Goal: Transaction & Acquisition: Purchase product/service

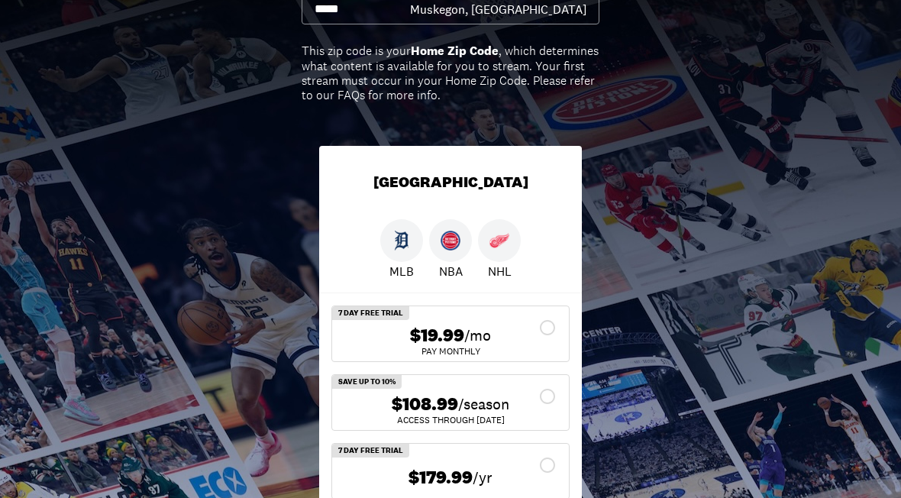
scroll to position [171, 0]
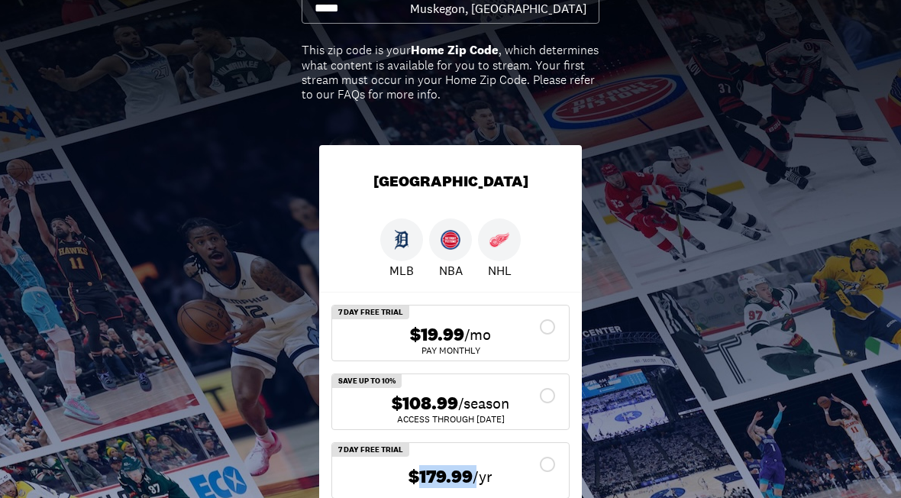
click at [528, 496] on div "$179.99 /yr" at bounding box center [450, 470] width 237 height 55
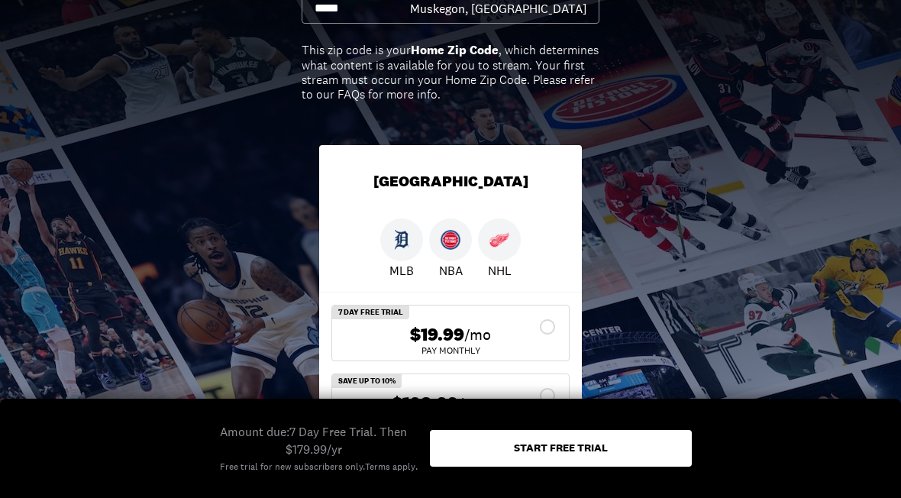
click at [575, 175] on div "Detroit" at bounding box center [450, 181] width 263 height 73
click at [689, 215] on div "Pick your plan. Stream your teams. Zip Code City, State Muskegon, MI This zip c…" at bounding box center [450, 209] width 901 height 629
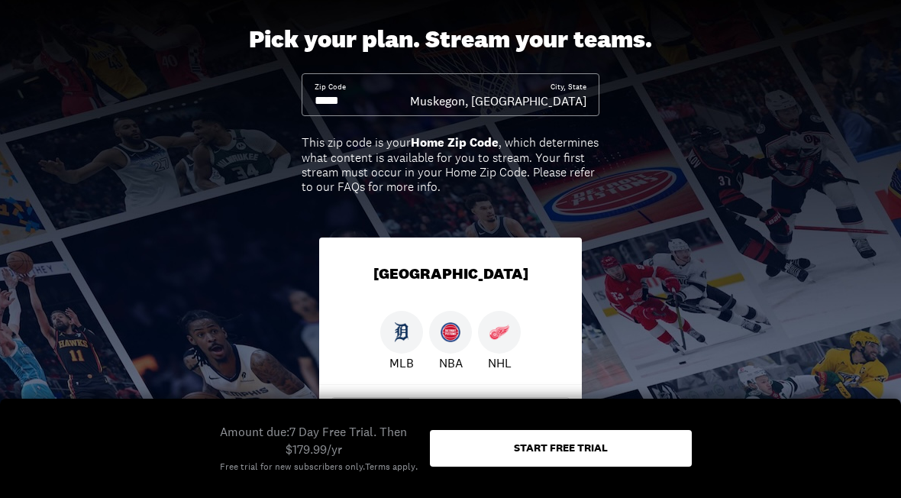
scroll to position [79, 0]
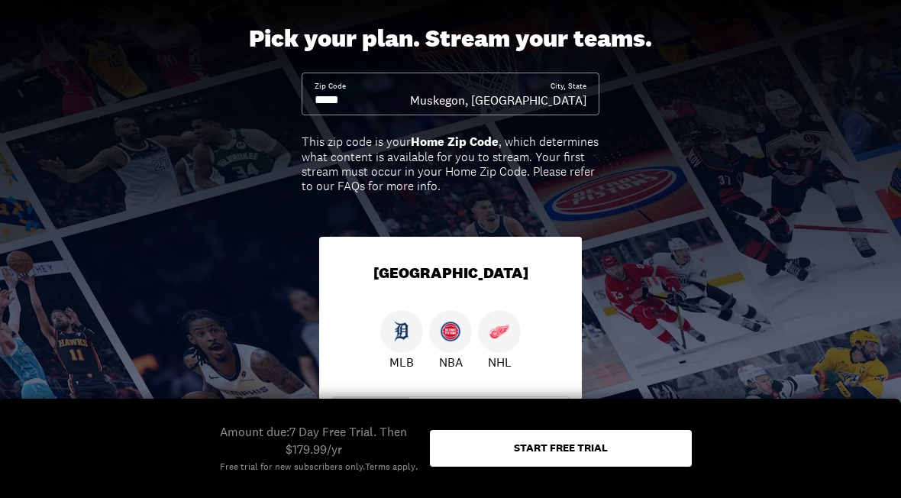
click at [386, 94] on input at bounding box center [362, 100] width 95 height 17
click at [387, 106] on input at bounding box center [362, 100] width 95 height 17
type input "*****"
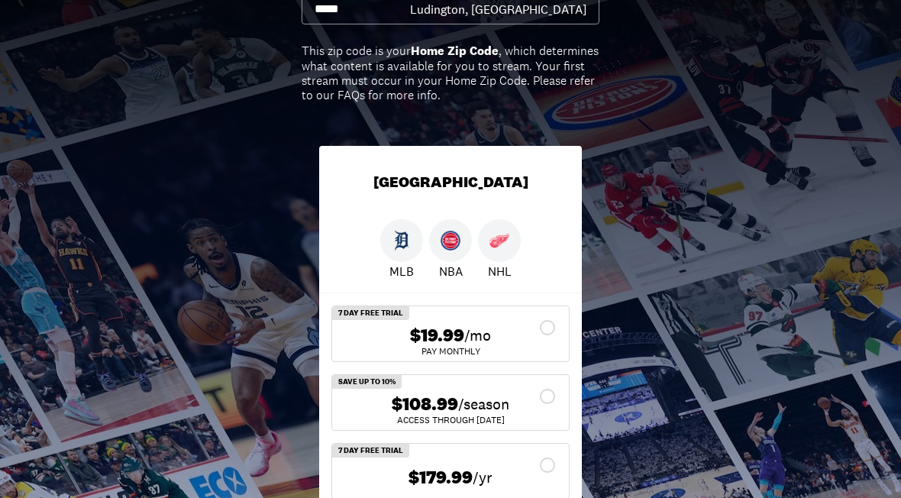
scroll to position [171, 0]
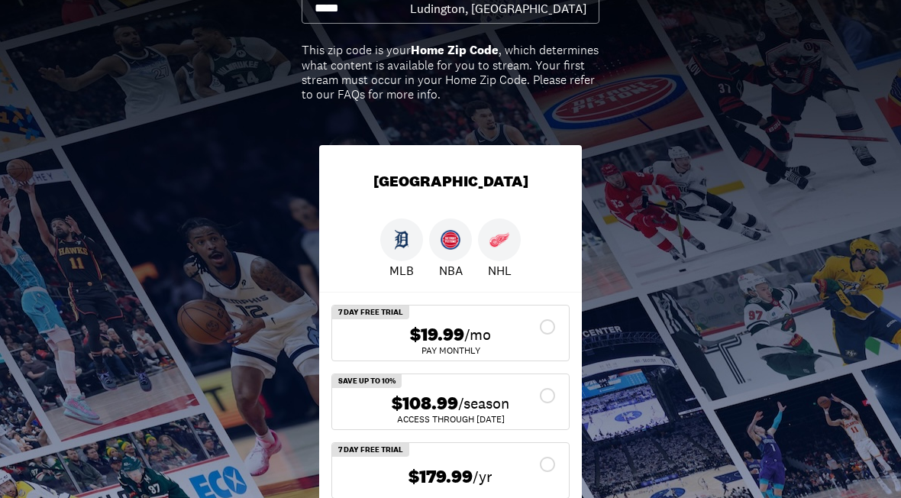
click at [554, 393] on div "$108.99 /season" at bounding box center [450, 404] width 212 height 22
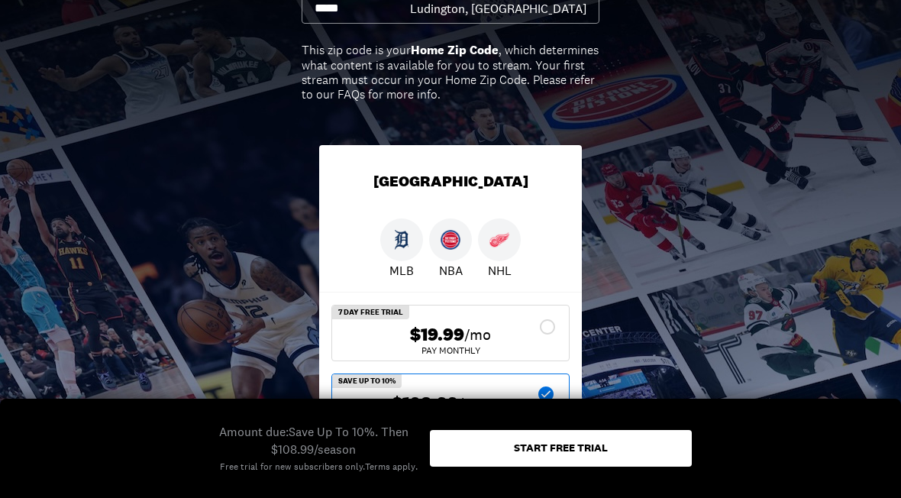
click at [568, 453] on div "Start free trial" at bounding box center [561, 447] width 94 height 11
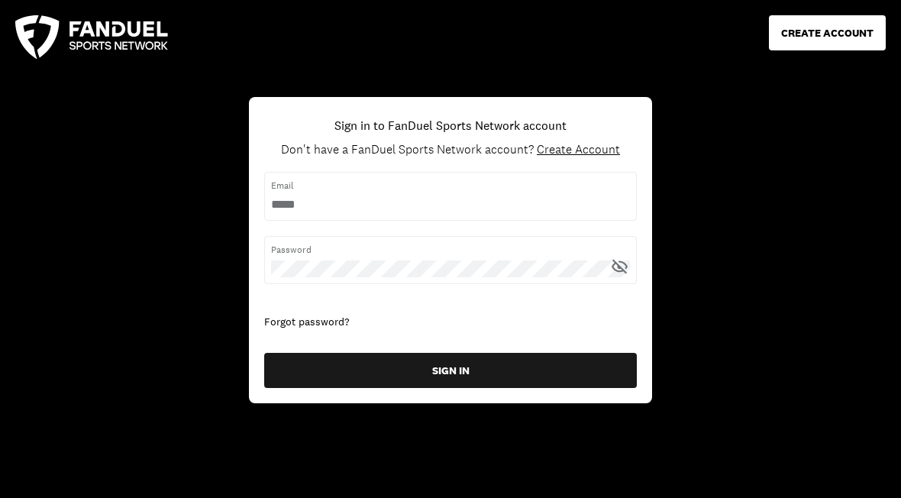
click at [496, 196] on input "username" at bounding box center [450, 204] width 359 height 17
type input "**********"
click at [451, 369] on button "SIGN IN" at bounding box center [450, 370] width 373 height 35
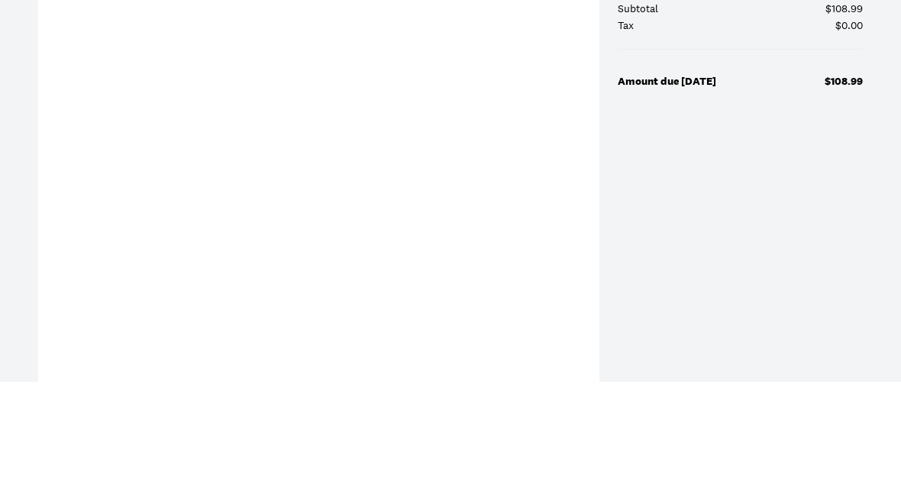
scroll to position [566, 0]
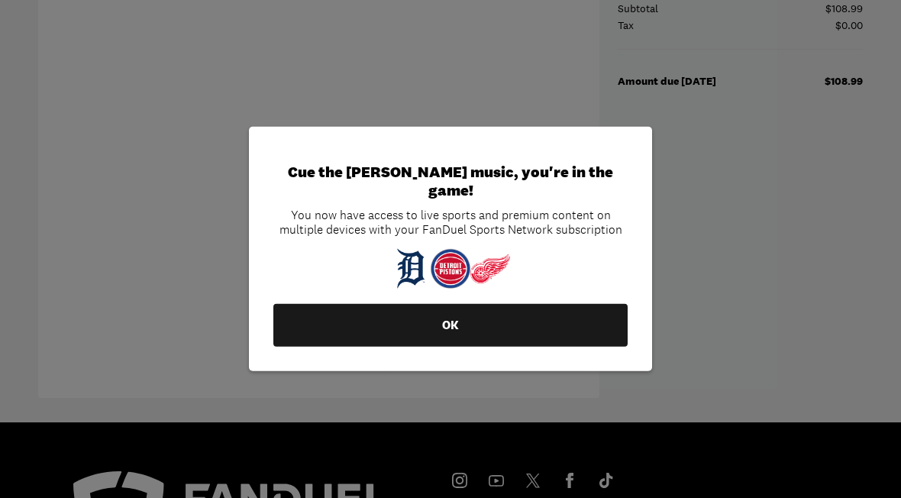
click at [493, 347] on button "OK" at bounding box center [450, 325] width 354 height 43
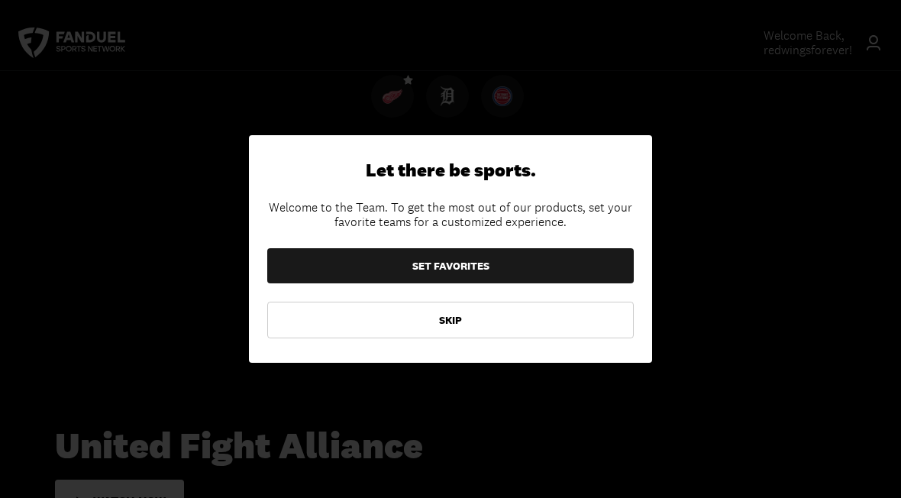
click at [531, 256] on button "SET FAVORITES" at bounding box center [450, 265] width 367 height 35
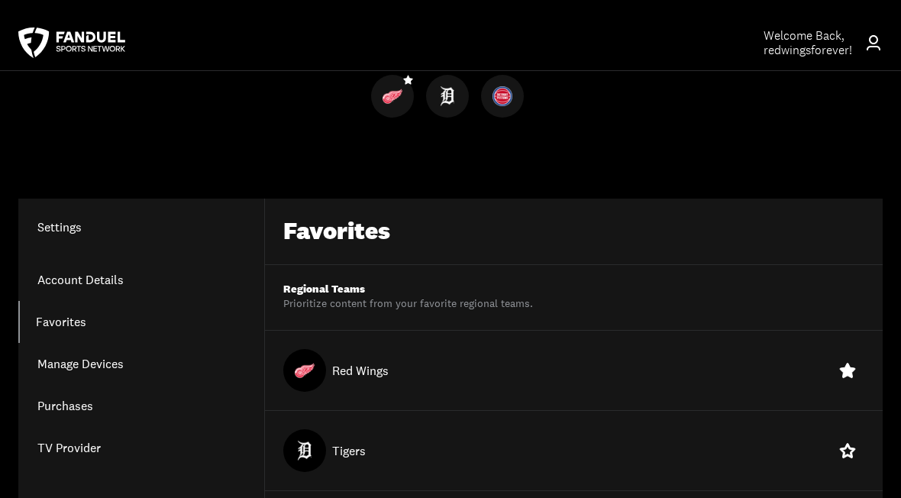
click at [86, 409] on link "Purchases" at bounding box center [141, 406] width 246 height 42
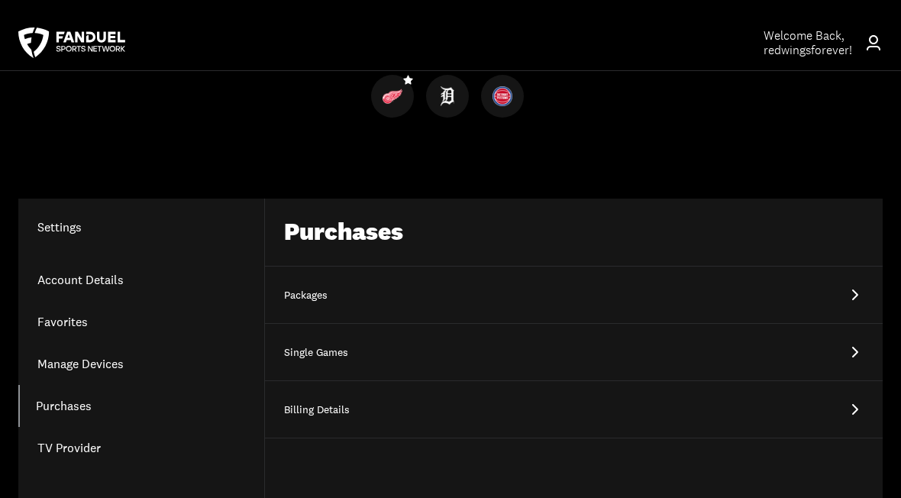
click at [871, 413] on link "Billing Details App Store Billing, Credit/Debit Card" at bounding box center [574, 409] width 618 height 57
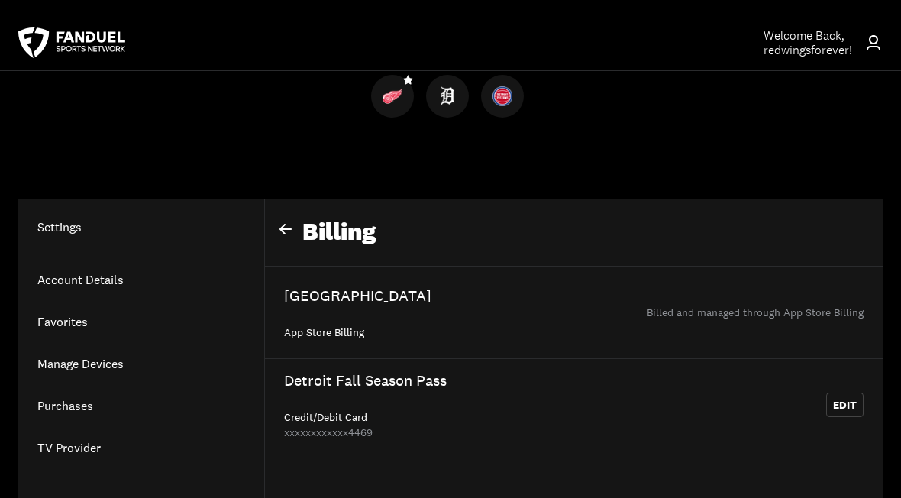
click at [849, 405] on button "Edit" at bounding box center [844, 405] width 37 height 24
click at [113, 281] on link "Account Details" at bounding box center [141, 280] width 246 height 42
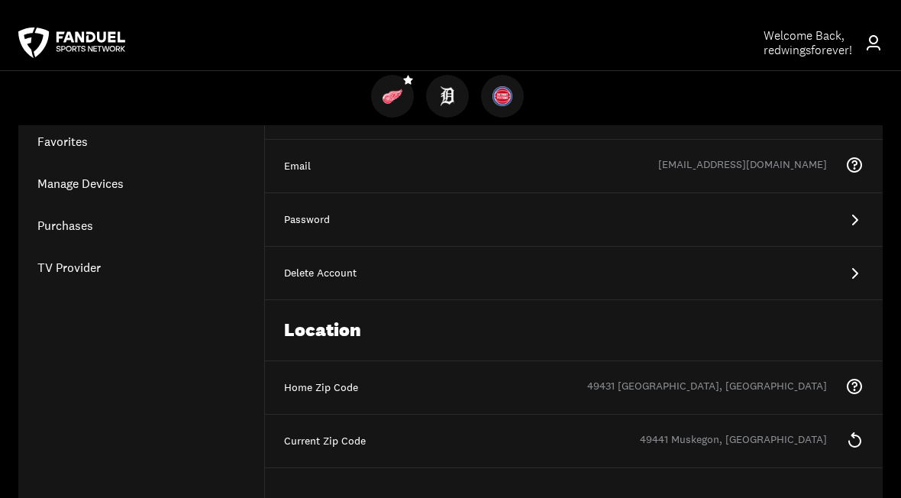
scroll to position [183, 0]
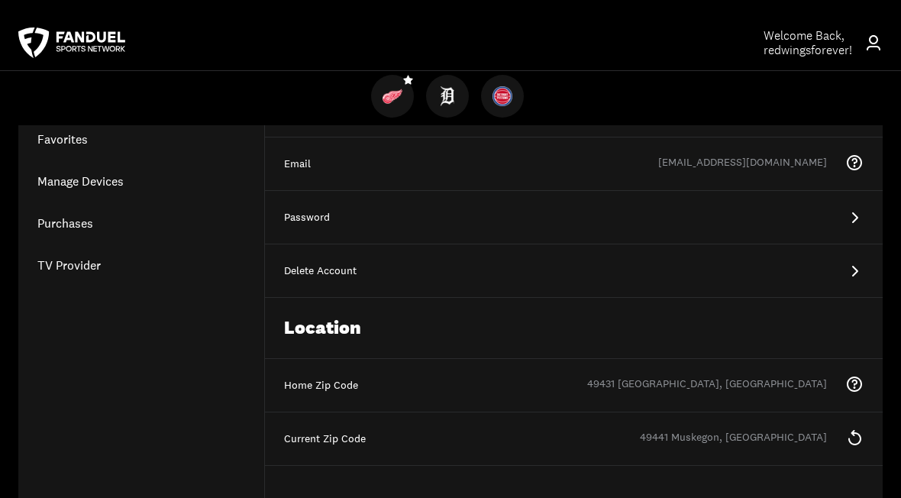
click at [863, 435] on icon at bounding box center [854, 437] width 18 height 18
click at [864, 377] on div "Home Zip Code 49431 Ludington, MI You cannot change your Home zipcode on the ap…" at bounding box center [574, 385] width 618 height 53
click at [874, 323] on div "Location" at bounding box center [574, 328] width 618 height 61
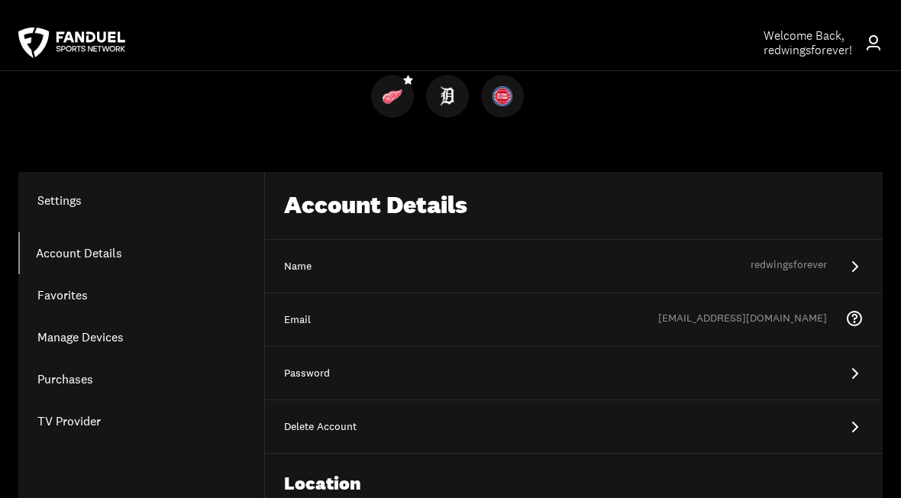
scroll to position [0, 0]
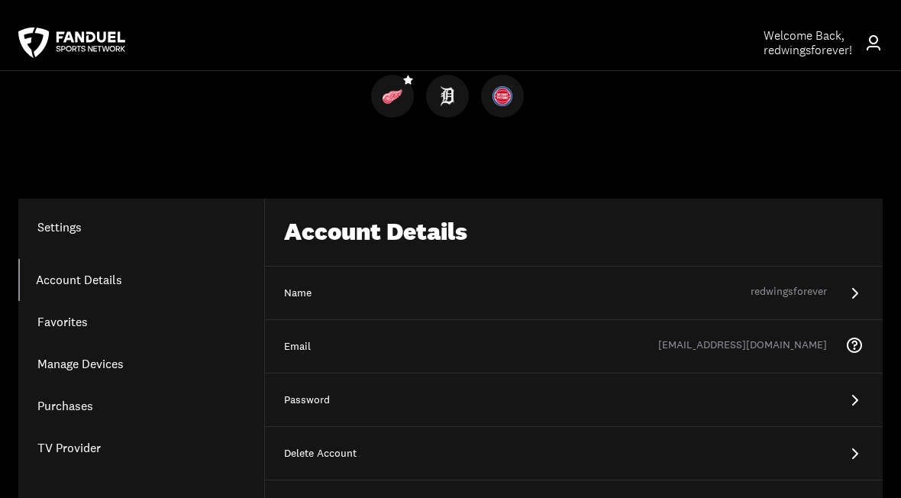
click at [454, 95] on img at bounding box center [448, 96] width 20 height 20
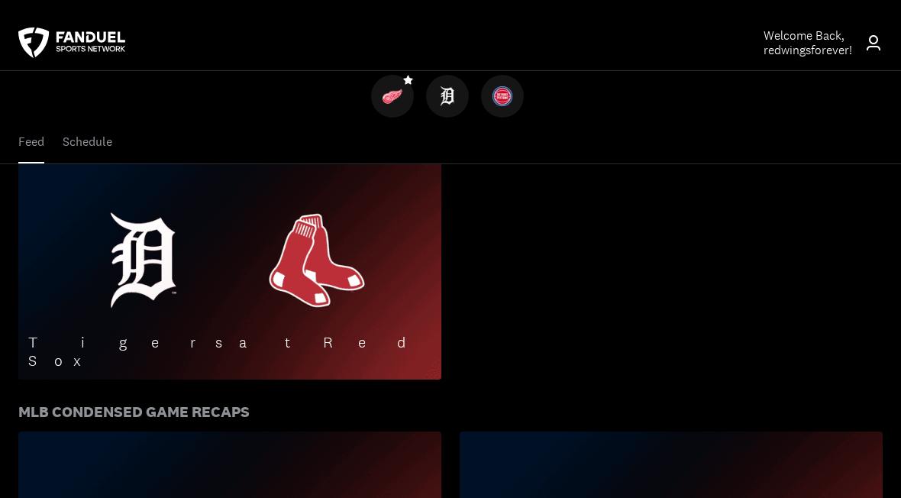
scroll to position [309, 0]
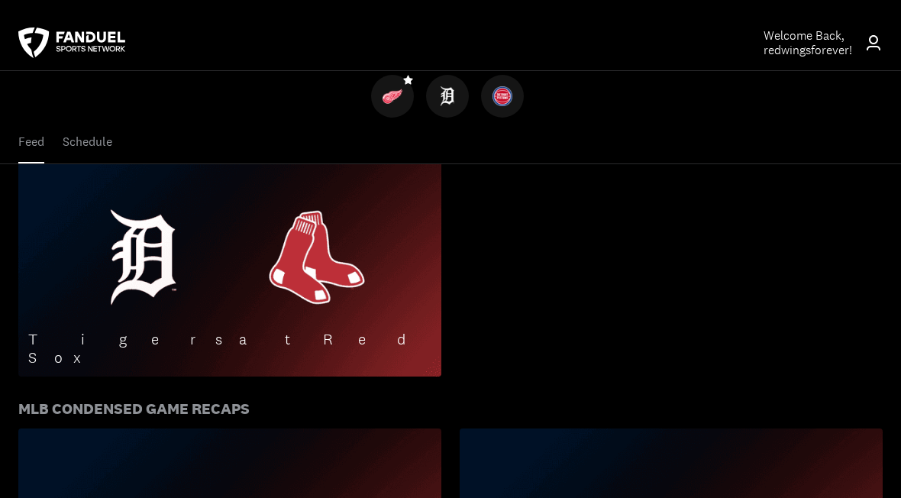
click at [140, 257] on img at bounding box center [229, 257] width 423 height 238
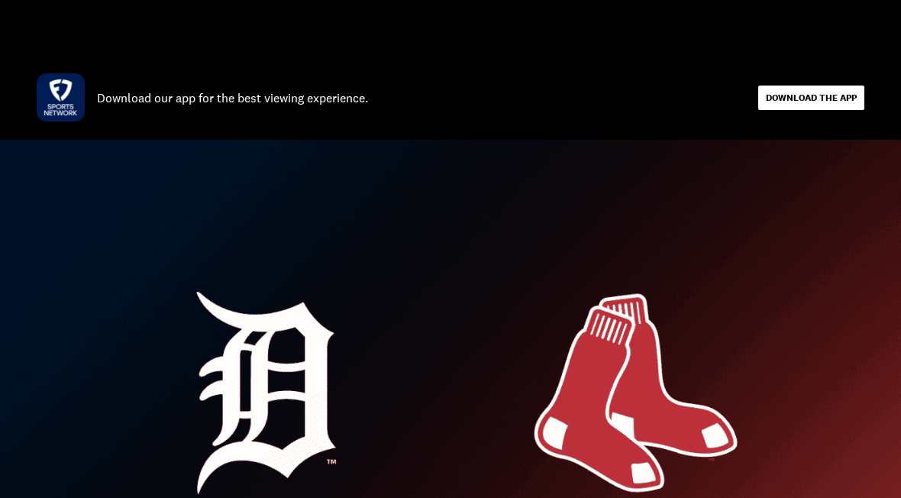
click at [828, 101] on link "DOWNLOAD THE APP" at bounding box center [811, 98] width 91 height 12
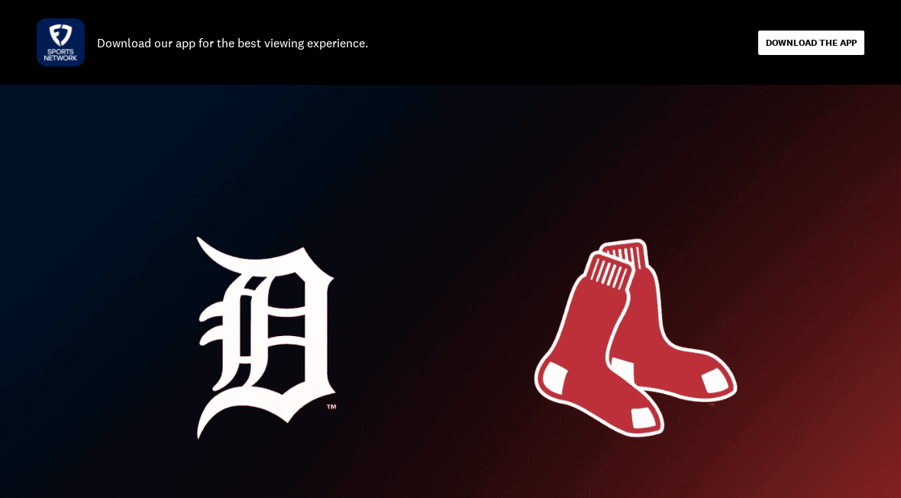
click at [833, 41] on link "DOWNLOAD THE APP" at bounding box center [811, 43] width 91 height 12
